Goal: Task Accomplishment & Management: Use online tool/utility

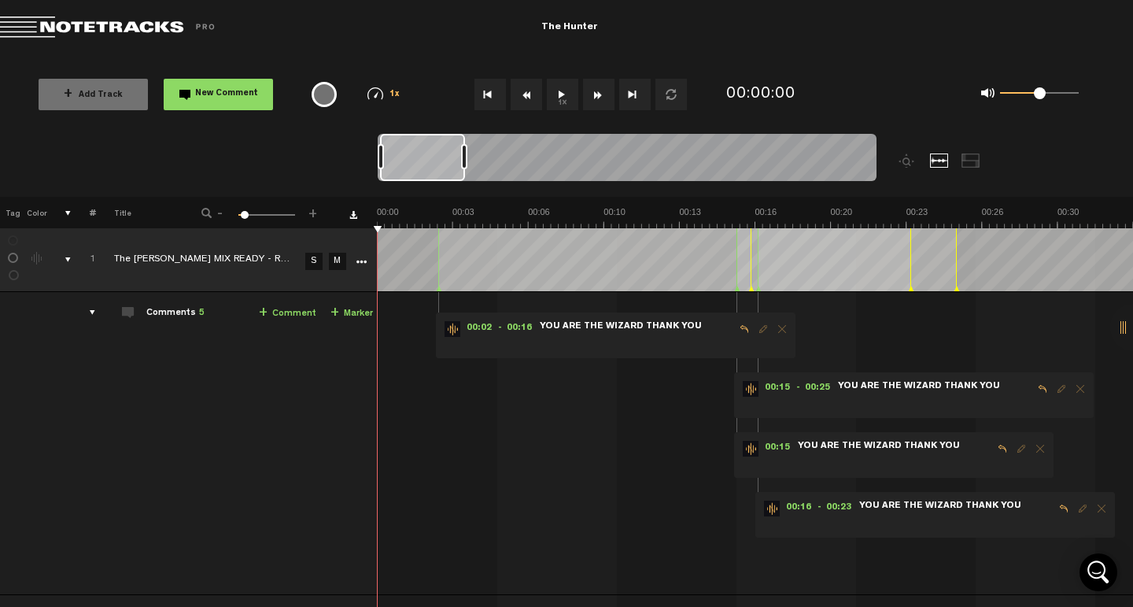
click at [66, 257] on div "comments, stamps & drawings" at bounding box center [62, 260] width 24 height 16
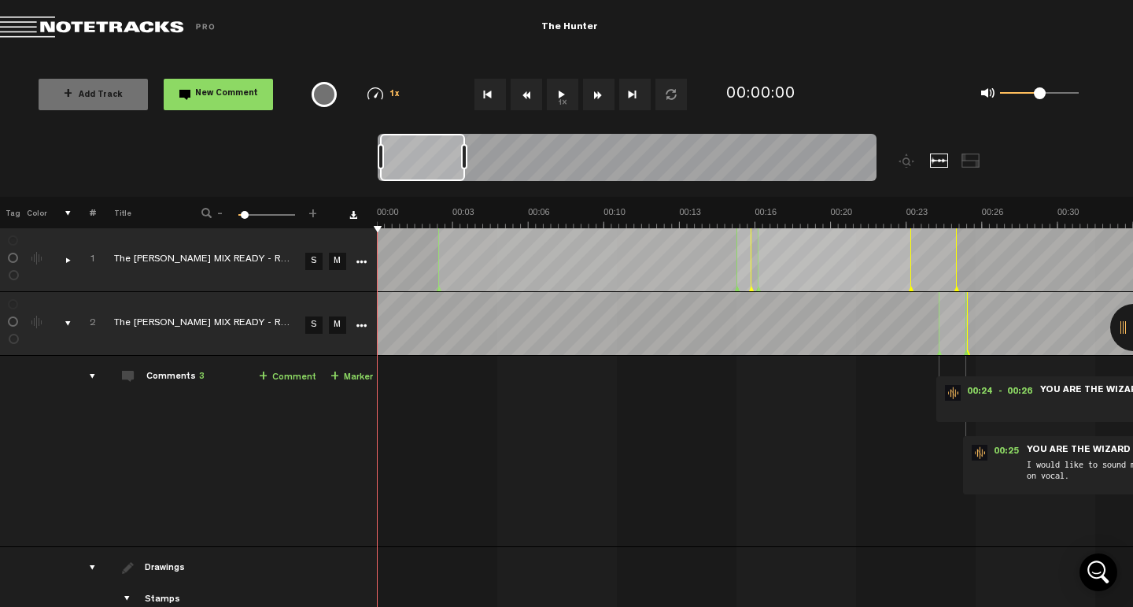
click at [64, 331] on div "comments, stamps & drawings" at bounding box center [62, 324] width 24 height 16
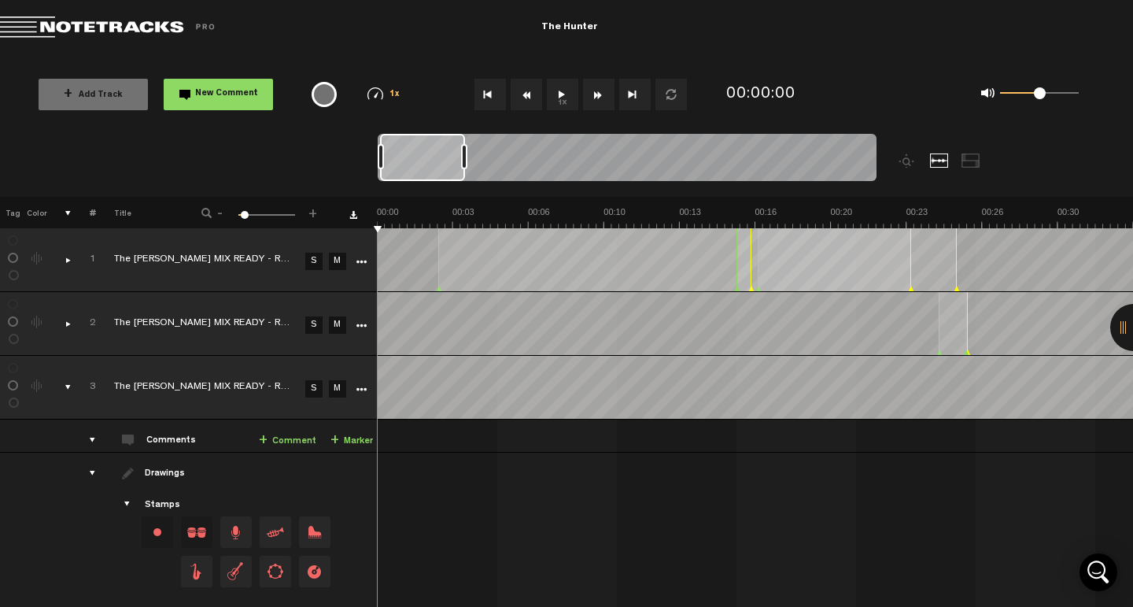
click at [66, 389] on div "comments, stamps & drawings" at bounding box center [62, 387] width 24 height 16
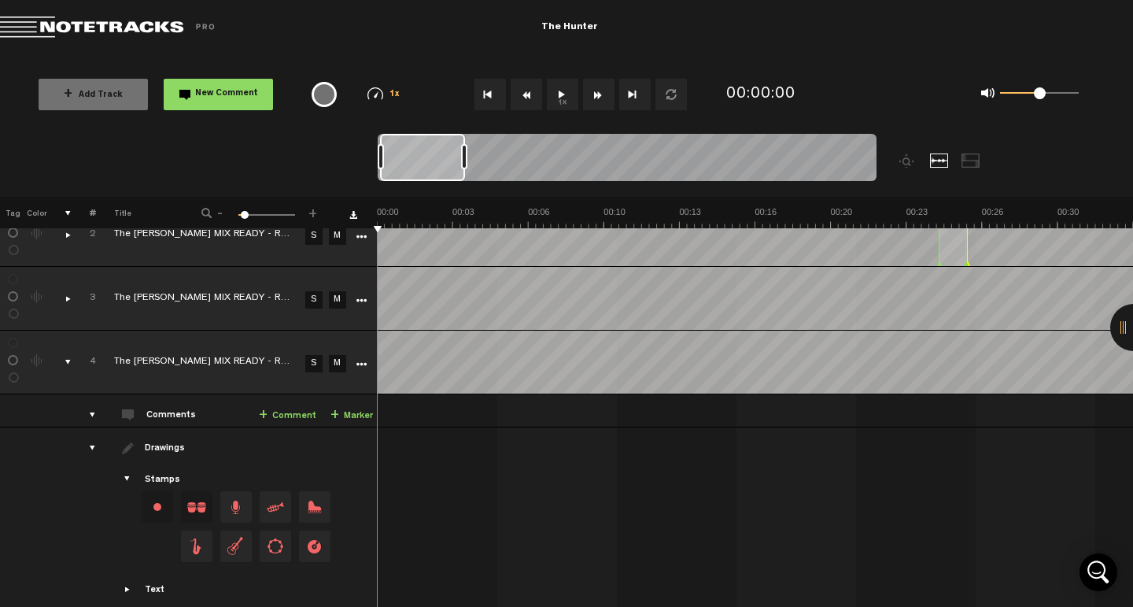
scroll to position [70, 0]
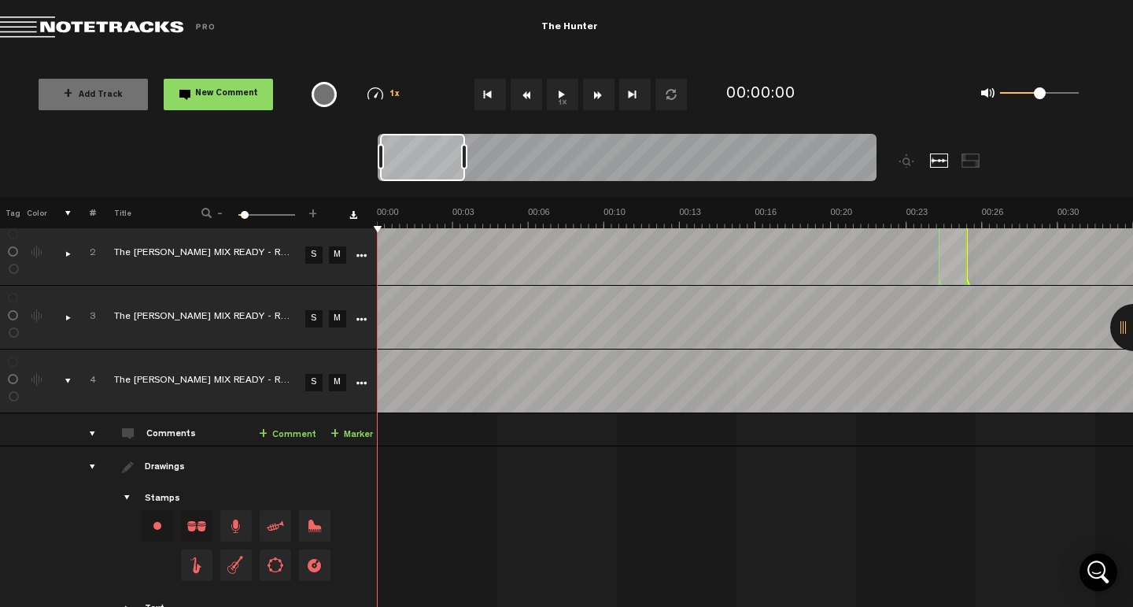
click at [312, 381] on link "S" at bounding box center [313, 382] width 17 height 17
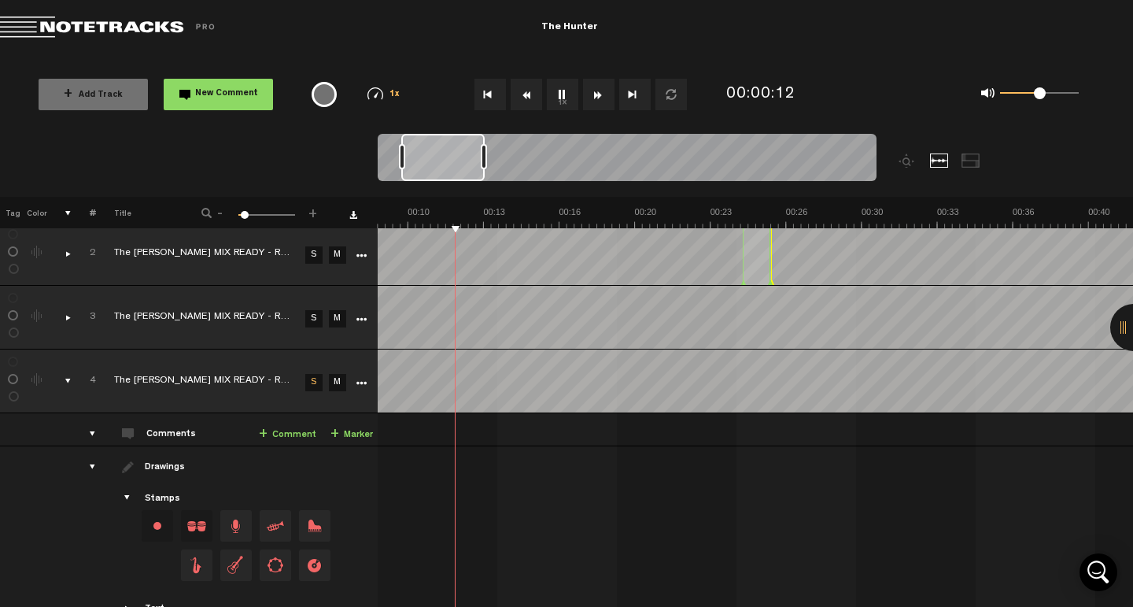
scroll to position [0, 196]
click at [485, 91] on button "Go to beginning" at bounding box center [490, 94] width 31 height 31
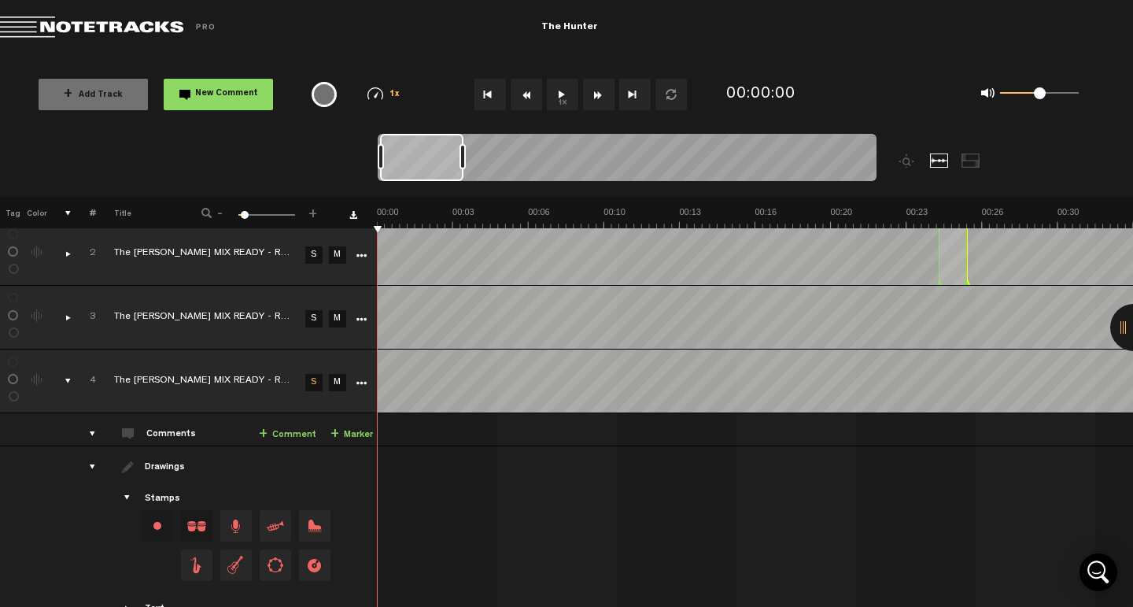
scroll to position [0, 0]
click at [565, 97] on button "1x" at bounding box center [562, 94] width 31 height 31
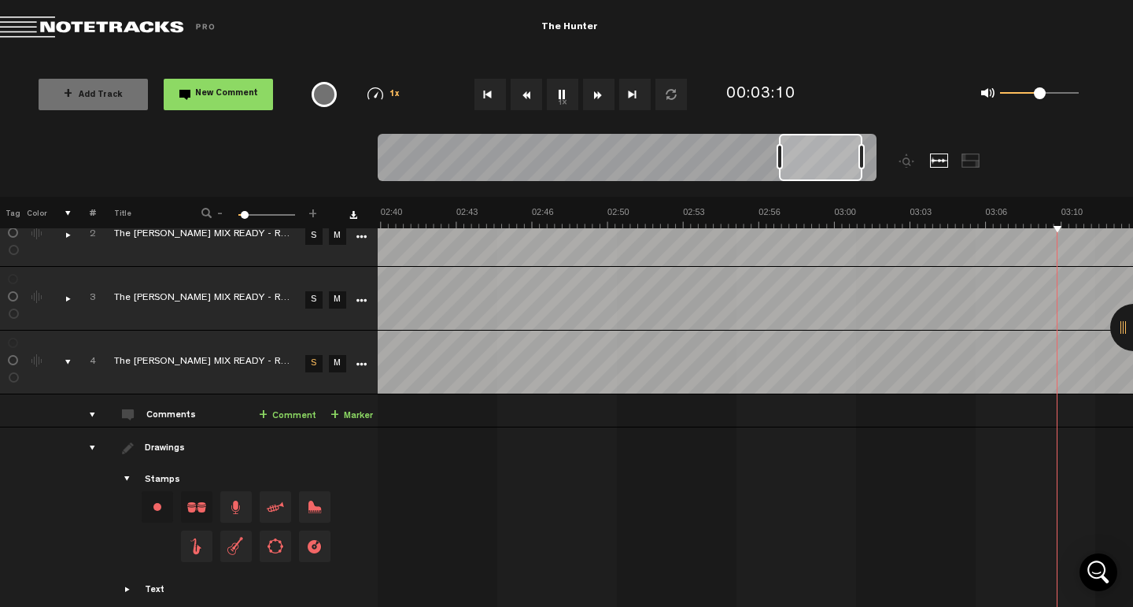
scroll to position [0, 3929]
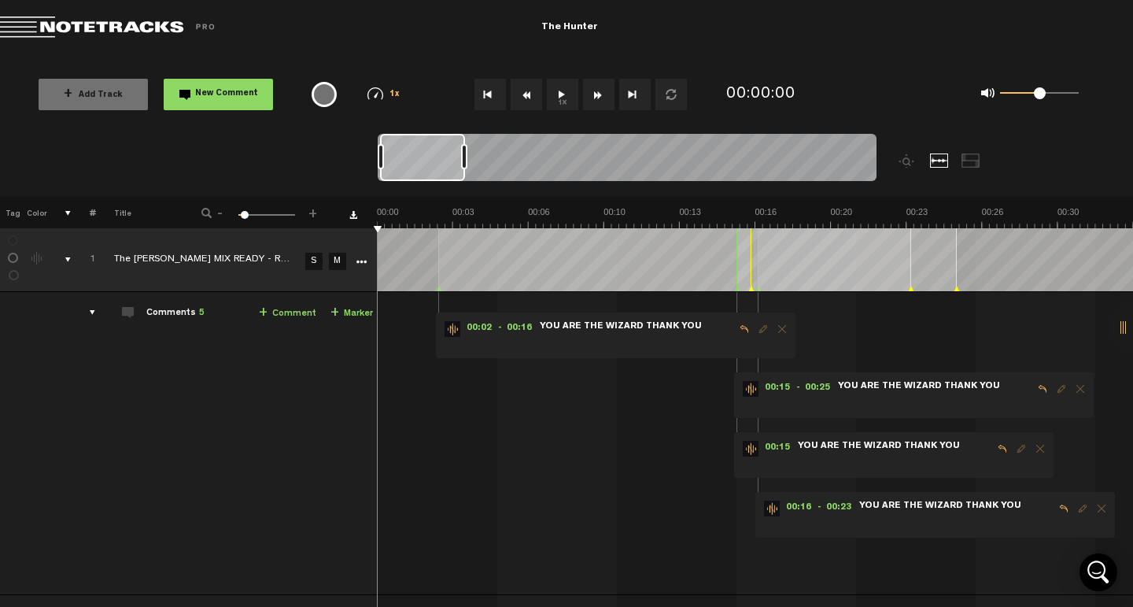
click at [66, 257] on div "comments, stamps & drawings" at bounding box center [62, 260] width 24 height 16
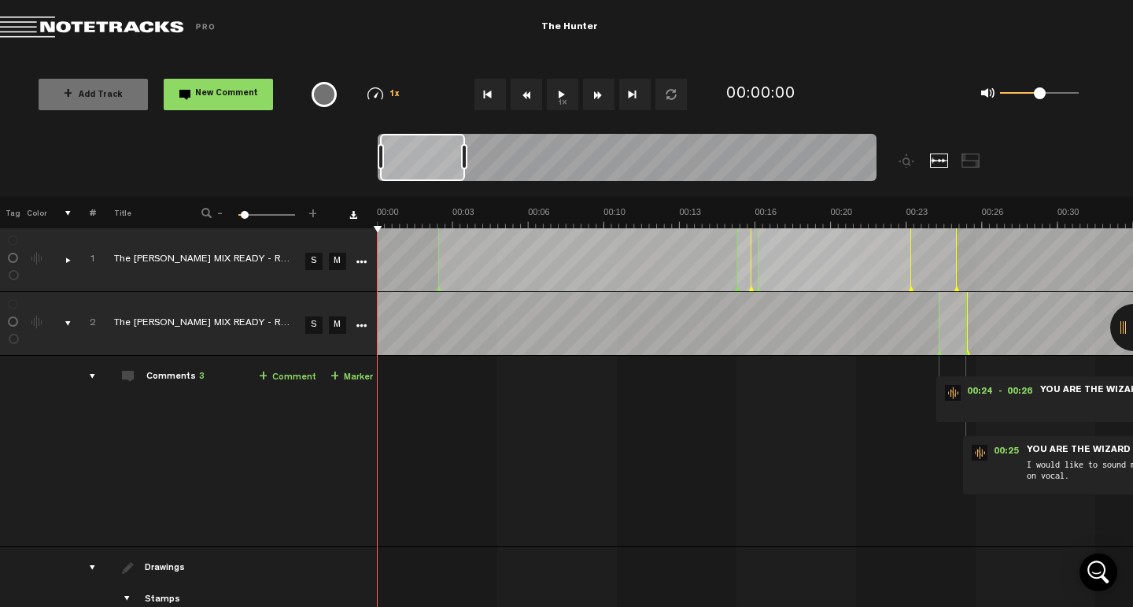
click at [71, 323] on div "comments, stamps & drawings" at bounding box center [62, 324] width 24 height 16
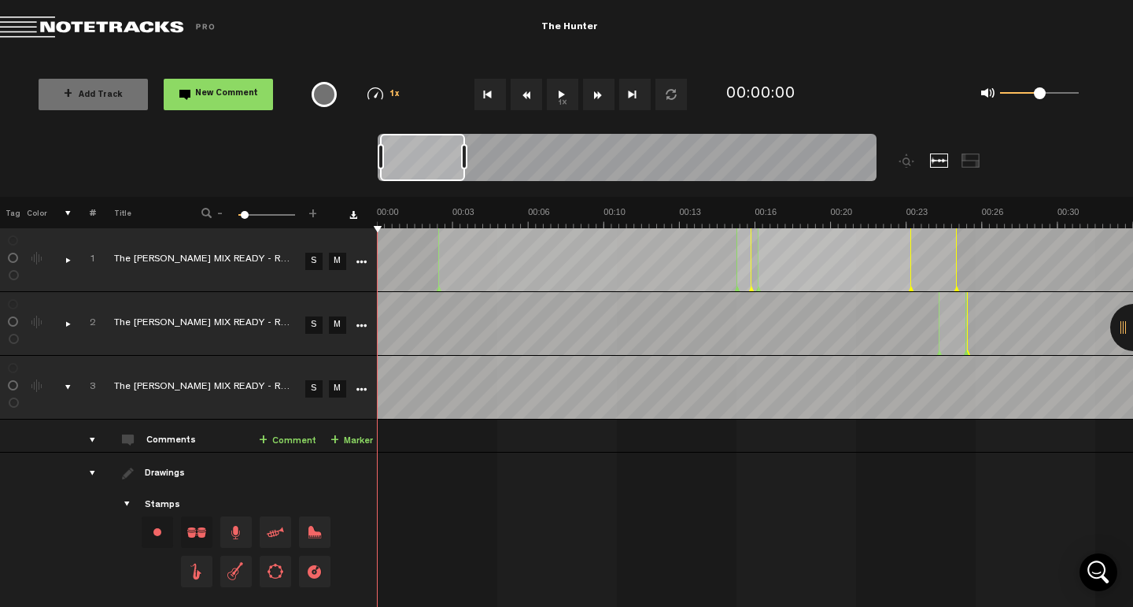
click at [68, 392] on div "comments, stamps & drawings" at bounding box center [62, 387] width 24 height 16
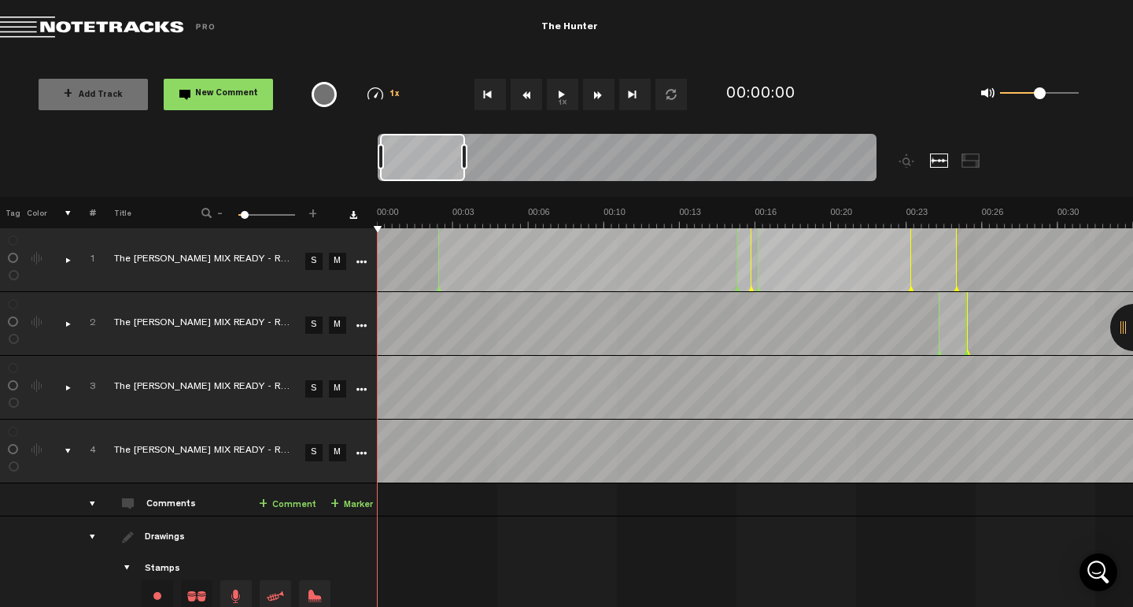
click at [315, 448] on link "S" at bounding box center [313, 452] width 17 height 17
click at [319, 434] on td "S" at bounding box center [313, 451] width 24 height 64
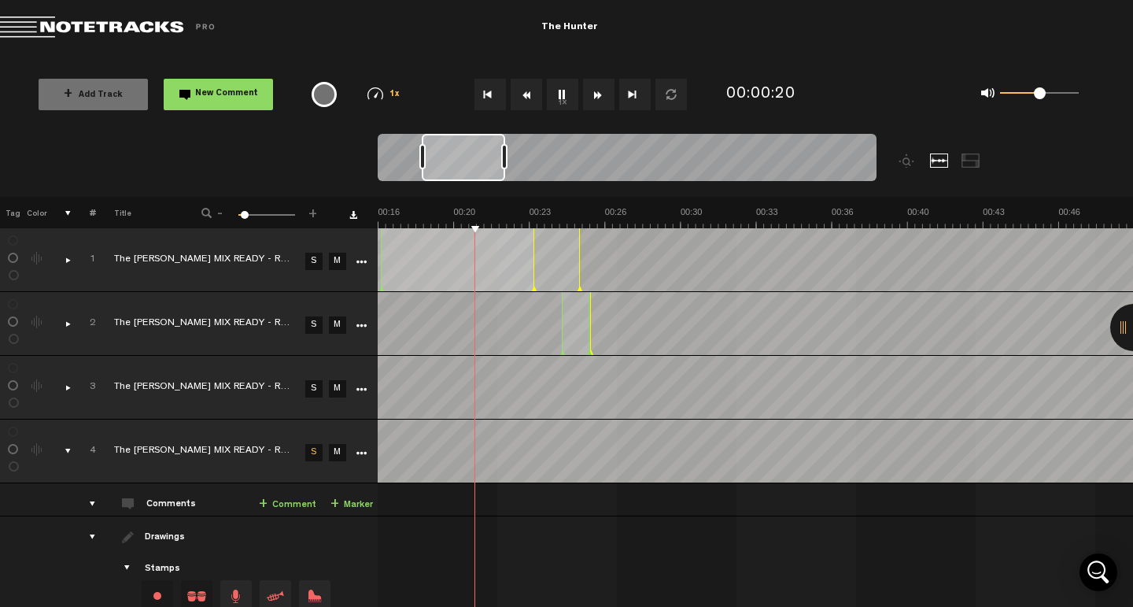
scroll to position [0, 4456]
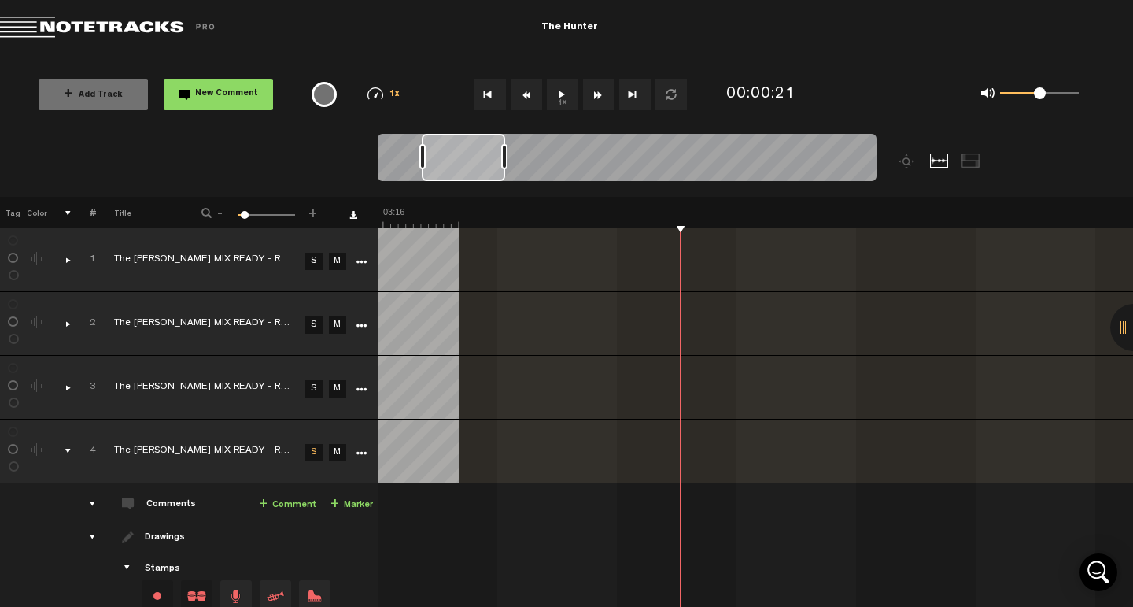
click at [484, 105] on button "Go to beginning" at bounding box center [490, 94] width 31 height 31
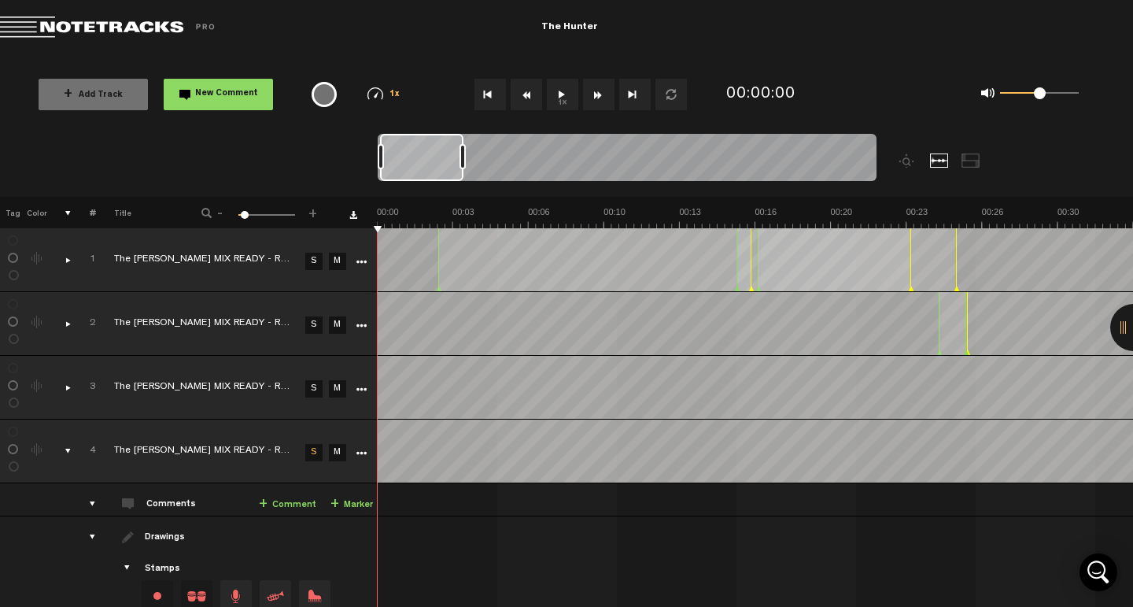
scroll to position [0, 0]
click at [560, 97] on button "1x" at bounding box center [562, 94] width 31 height 31
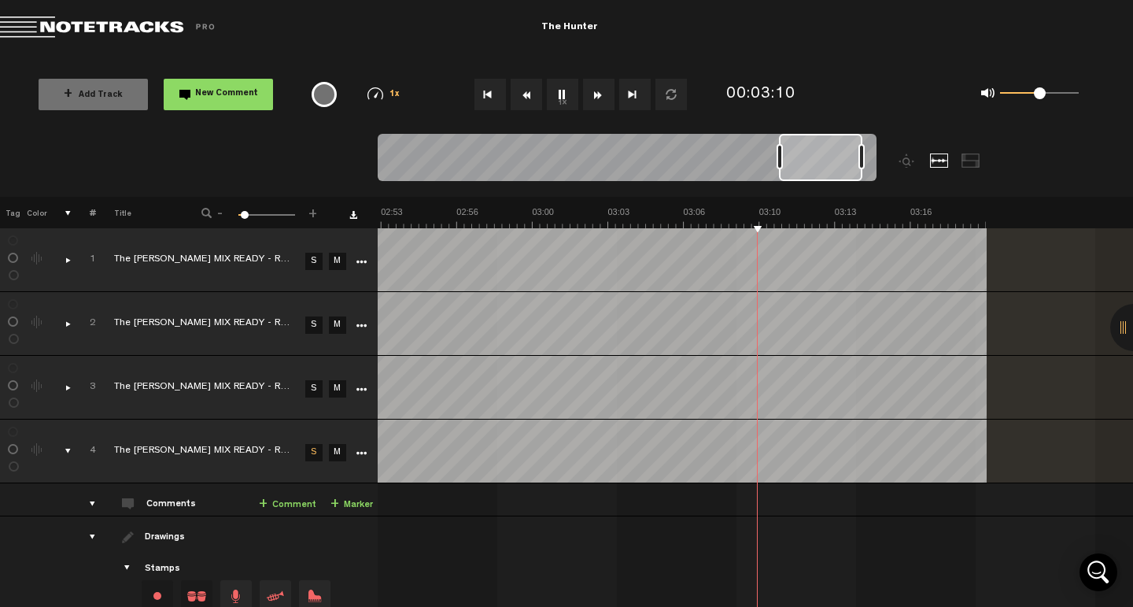
scroll to position [0, 3929]
